Goal: Answer question/provide support

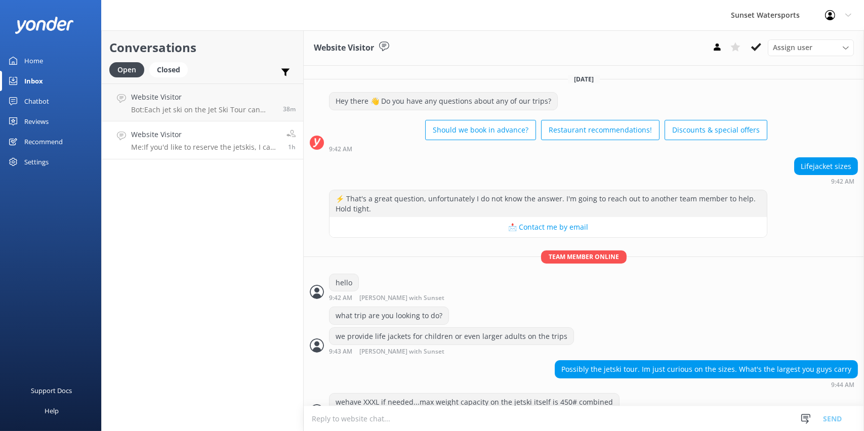
scroll to position [275, 0]
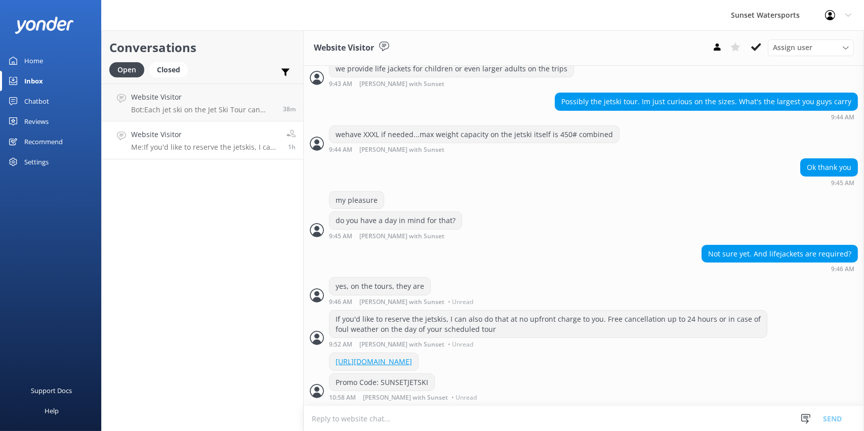
click at [210, 219] on div "Conversations Open Closed Important Assigned to me Unassigned Website Visitor B…" at bounding box center [202, 230] width 202 height 401
click at [185, 139] on h4 "Website Visitor" at bounding box center [205, 134] width 148 height 11
click at [204, 110] on p "Bot: Each jet ski on the Jet Ski Tour can carry up to 2 riders. A child aged [D…" at bounding box center [203, 109] width 144 height 9
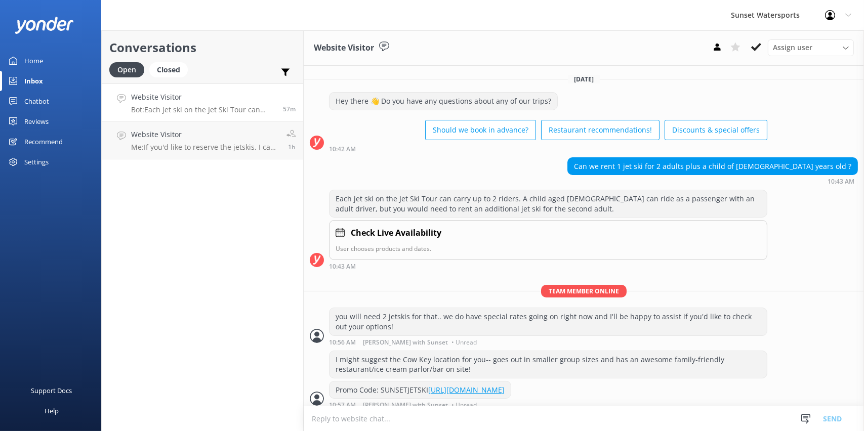
scroll to position [17, 0]
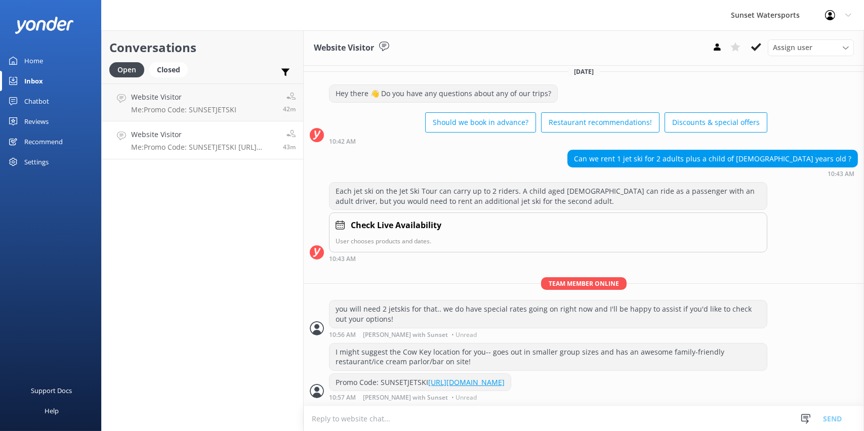
click at [160, 213] on div "Conversations Open Closed Important Assigned to me Unassigned Website Visitor M…" at bounding box center [202, 230] width 202 height 401
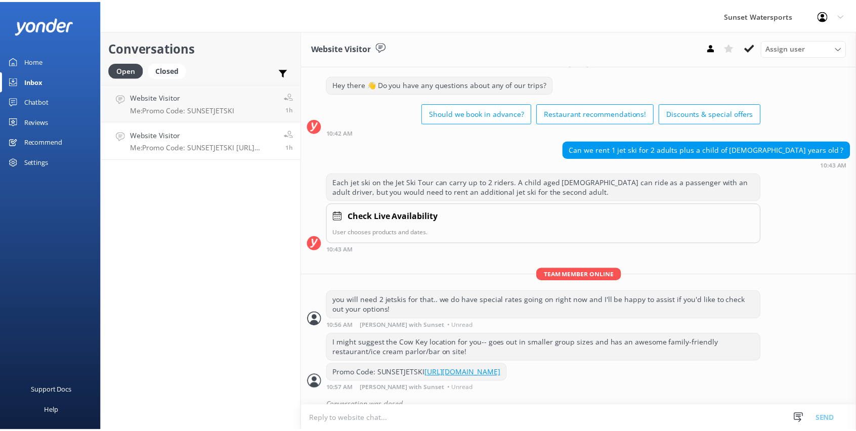
scroll to position [38, 0]
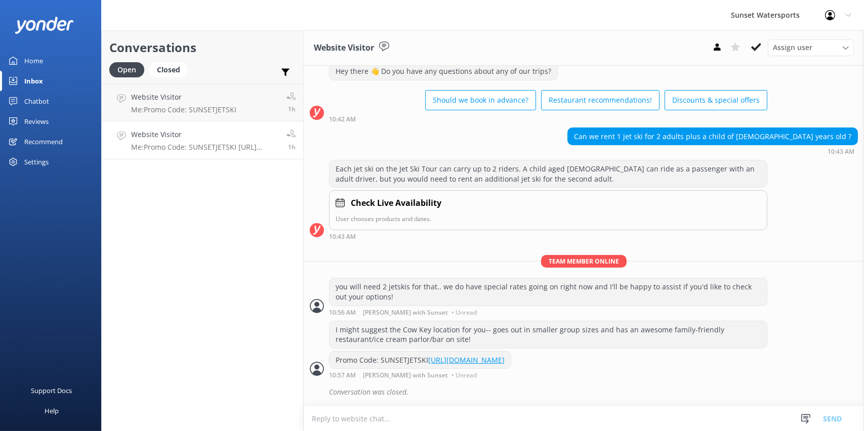
click at [236, 10] on div "Sunset Watersports Profile Settings Logout" at bounding box center [432, 15] width 864 height 30
click at [33, 66] on div "Home" at bounding box center [33, 61] width 19 height 20
